Goal: Check status: Check status

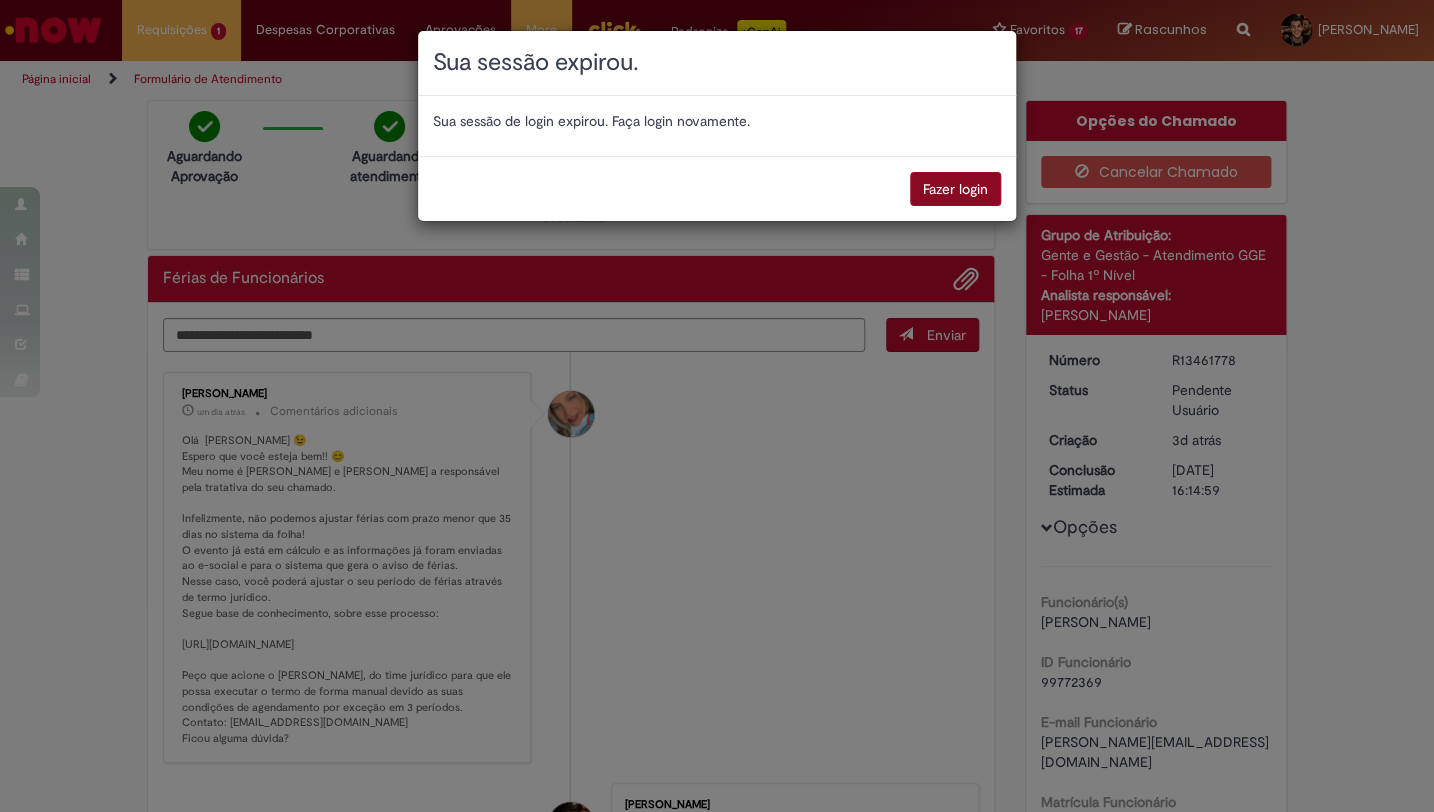
scroll to position [145, 0]
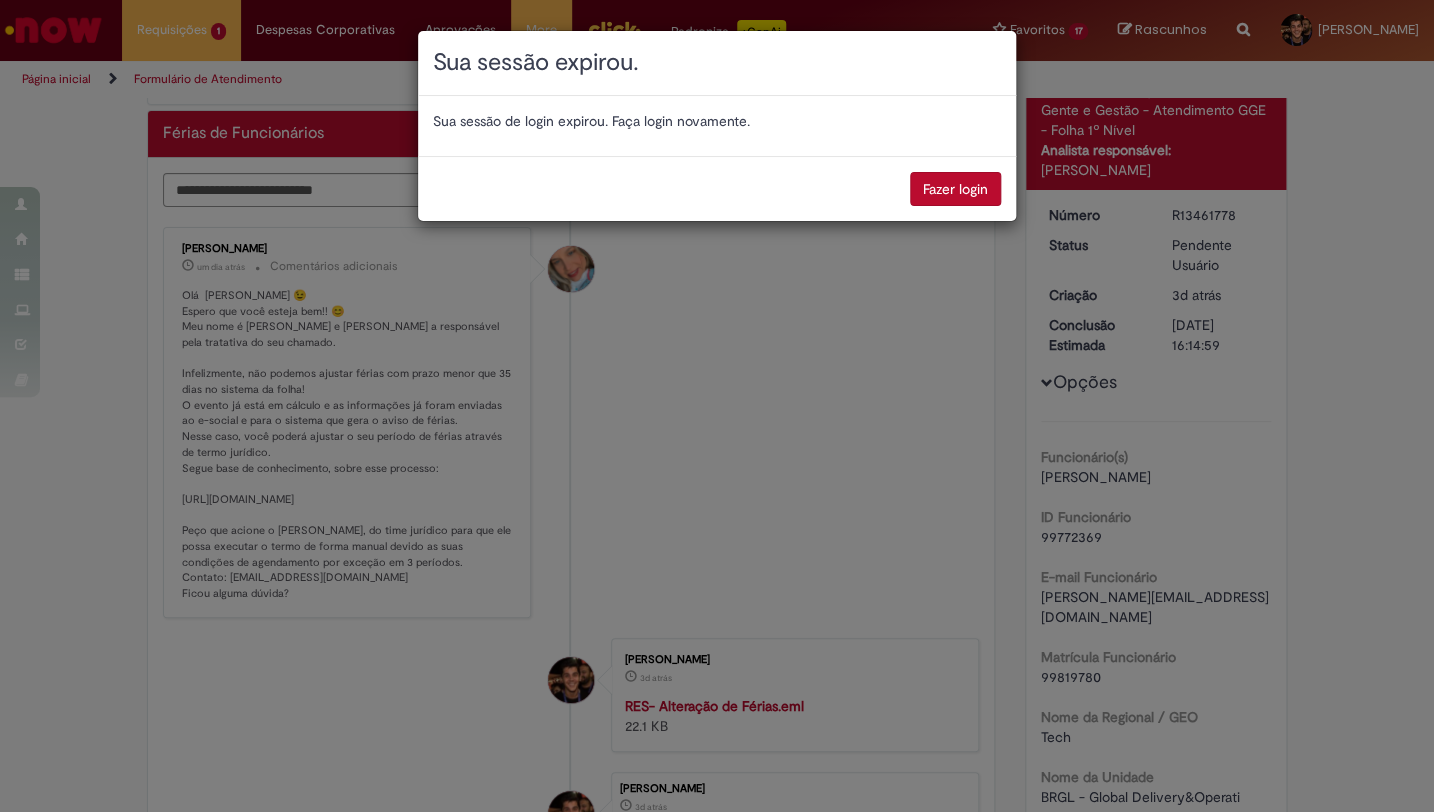
click at [955, 200] on button "Fazer login" at bounding box center [955, 189] width 91 height 34
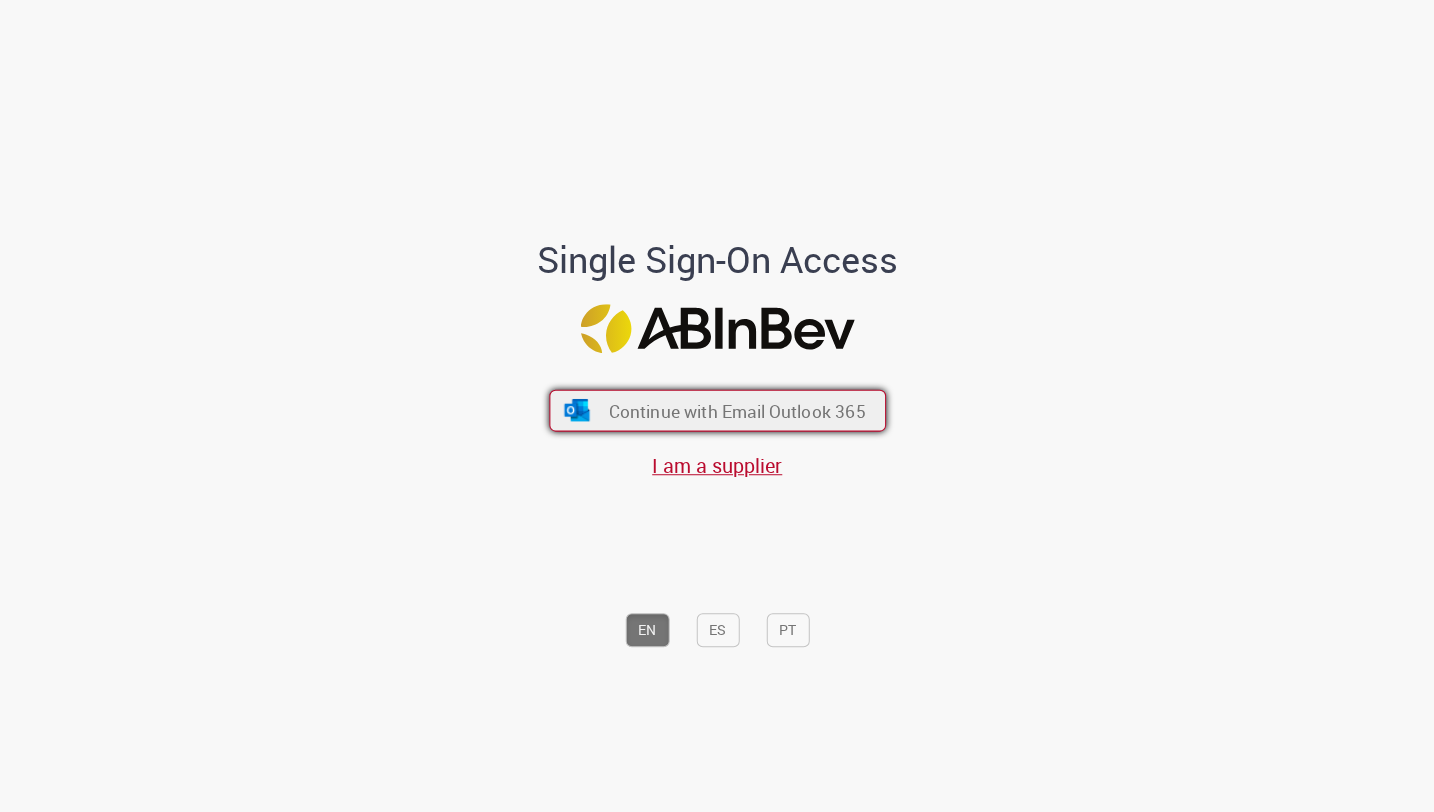
click at [694, 417] on span "Continue with Email Outlook 365" at bounding box center [736, 410] width 257 height 23
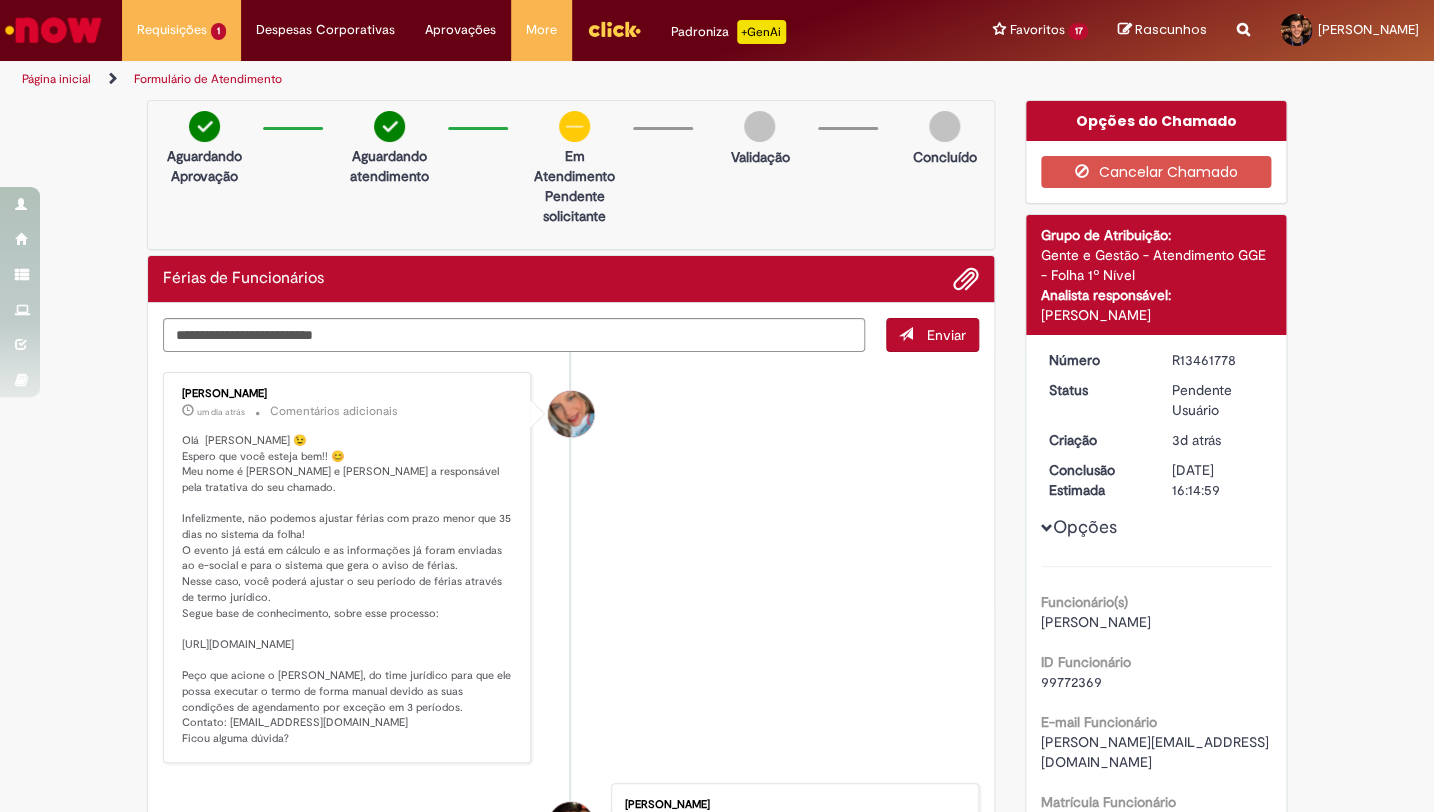
click at [598, 35] on img "Menu Cabeçalho" at bounding box center [614, 29] width 54 height 30
drag, startPoint x: 182, startPoint y: 83, endPoint x: 201, endPoint y: 83, distance: 19.0
click at [181, 83] on link "Exibir Todas as Solicitações" at bounding box center [233, 81] width 220 height 22
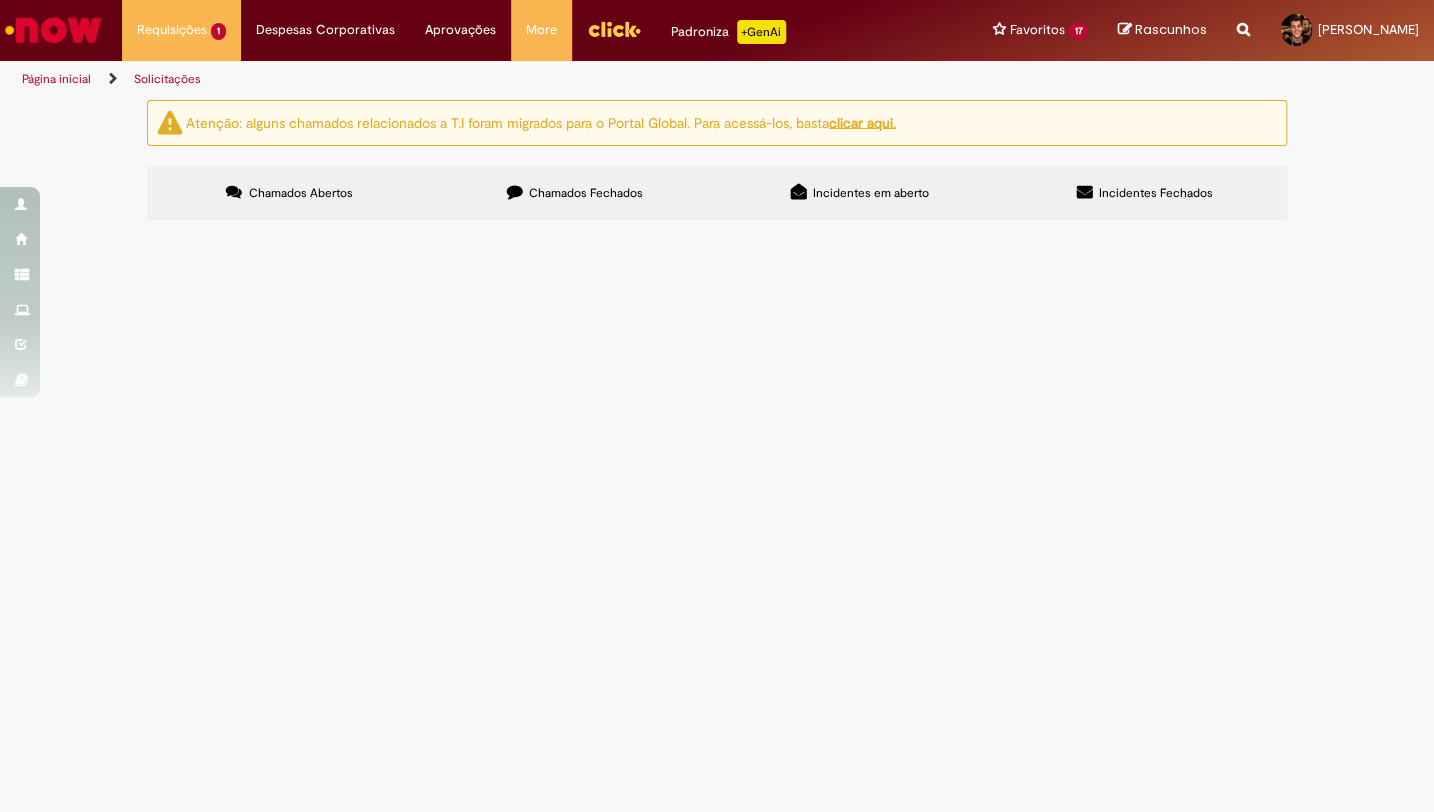
click at [594, 195] on span "Chamados Fechados" at bounding box center [586, 193] width 114 height 16
